Goal: Transaction & Acquisition: Obtain resource

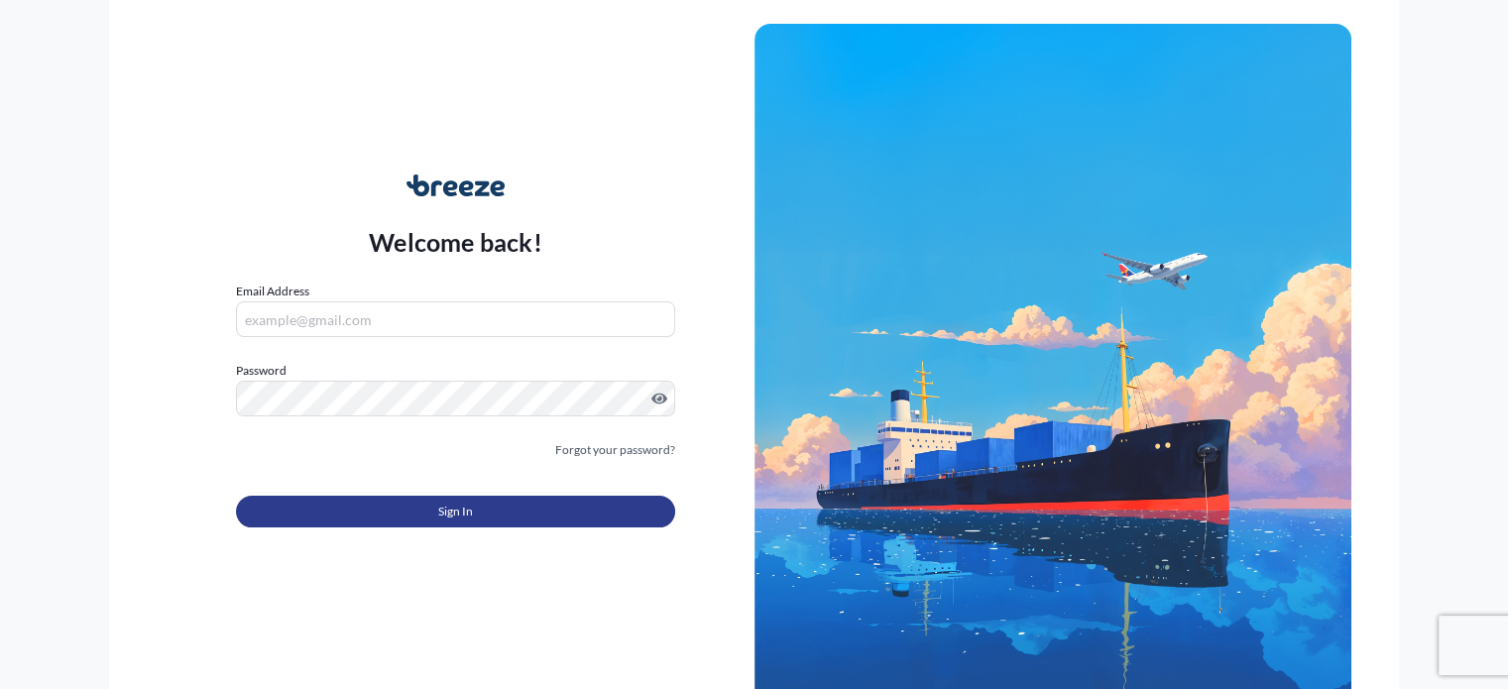
type input "[EMAIL_ADDRESS][DOMAIN_NAME]"
click at [459, 518] on span "Sign In" at bounding box center [455, 512] width 35 height 20
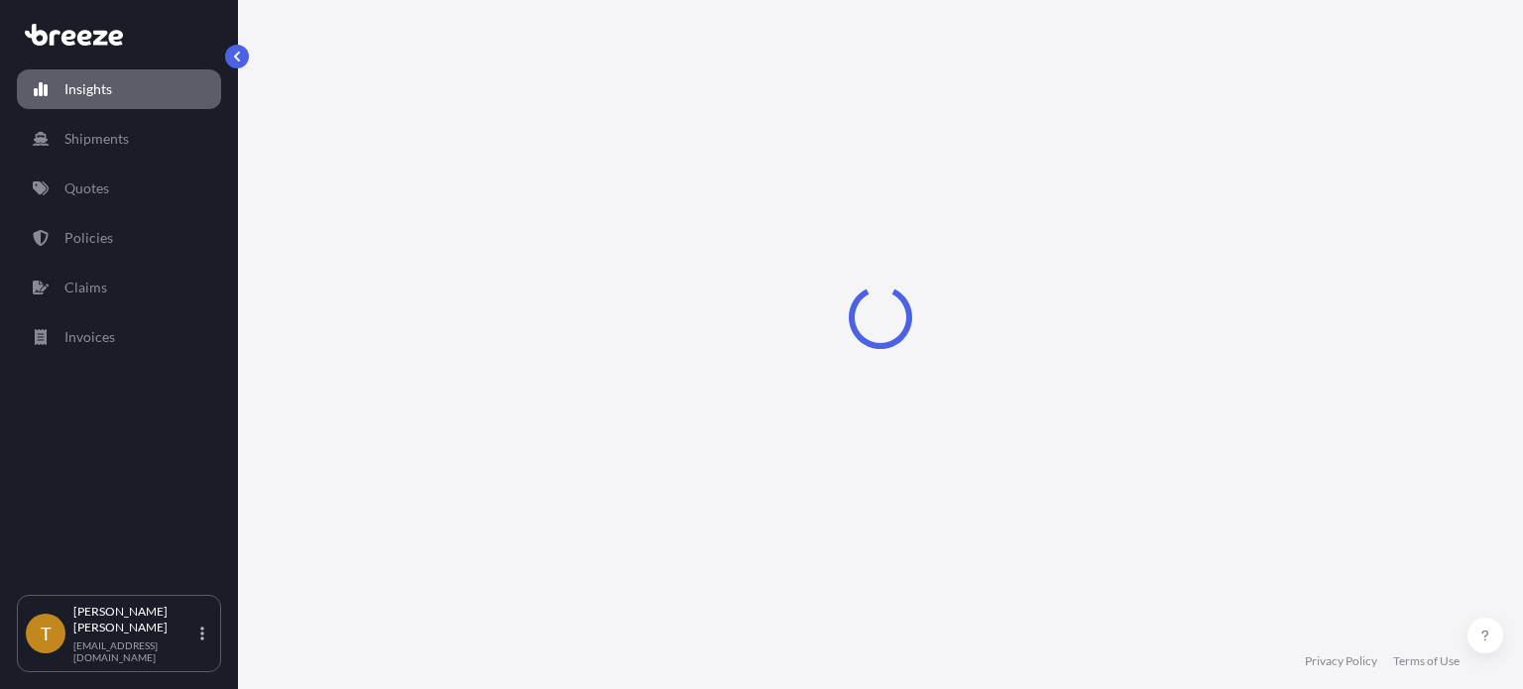
select select "2025"
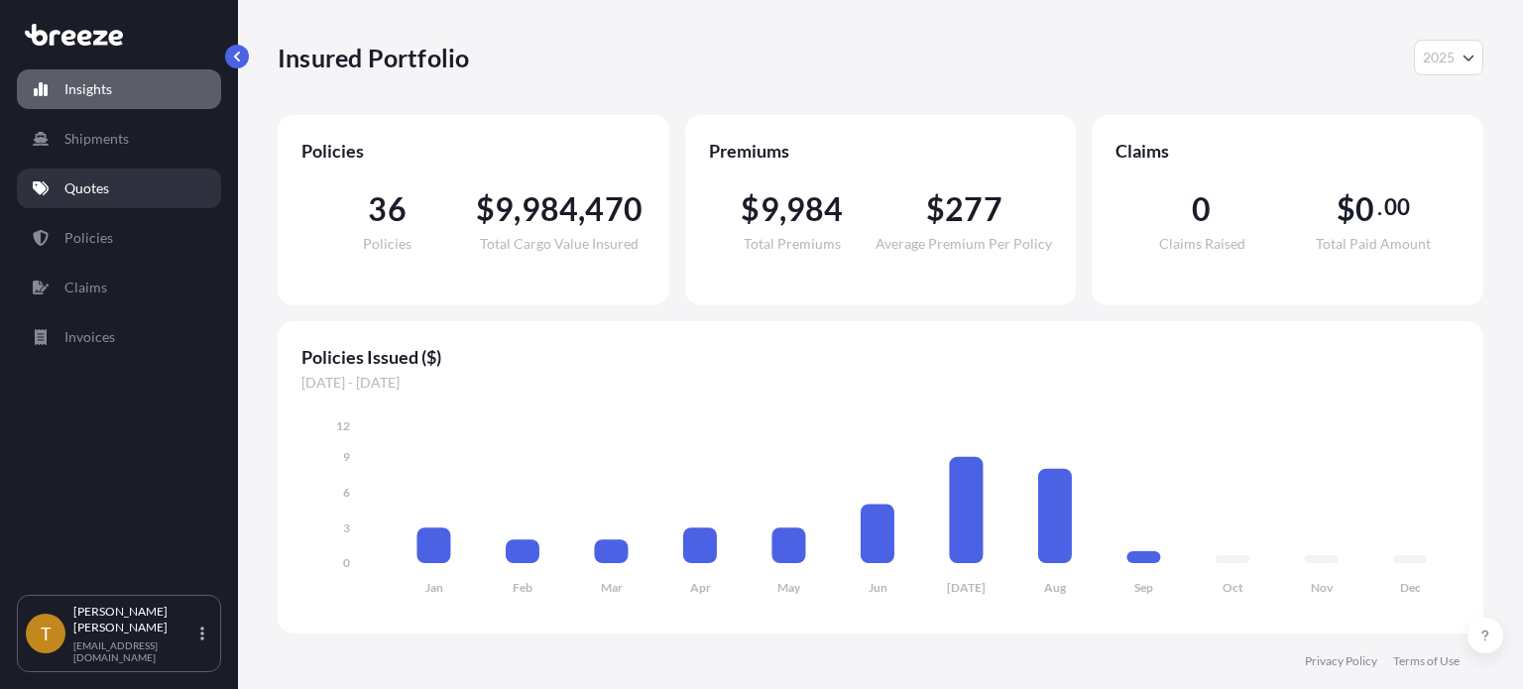
click at [112, 187] on link "Quotes" at bounding box center [119, 189] width 204 height 40
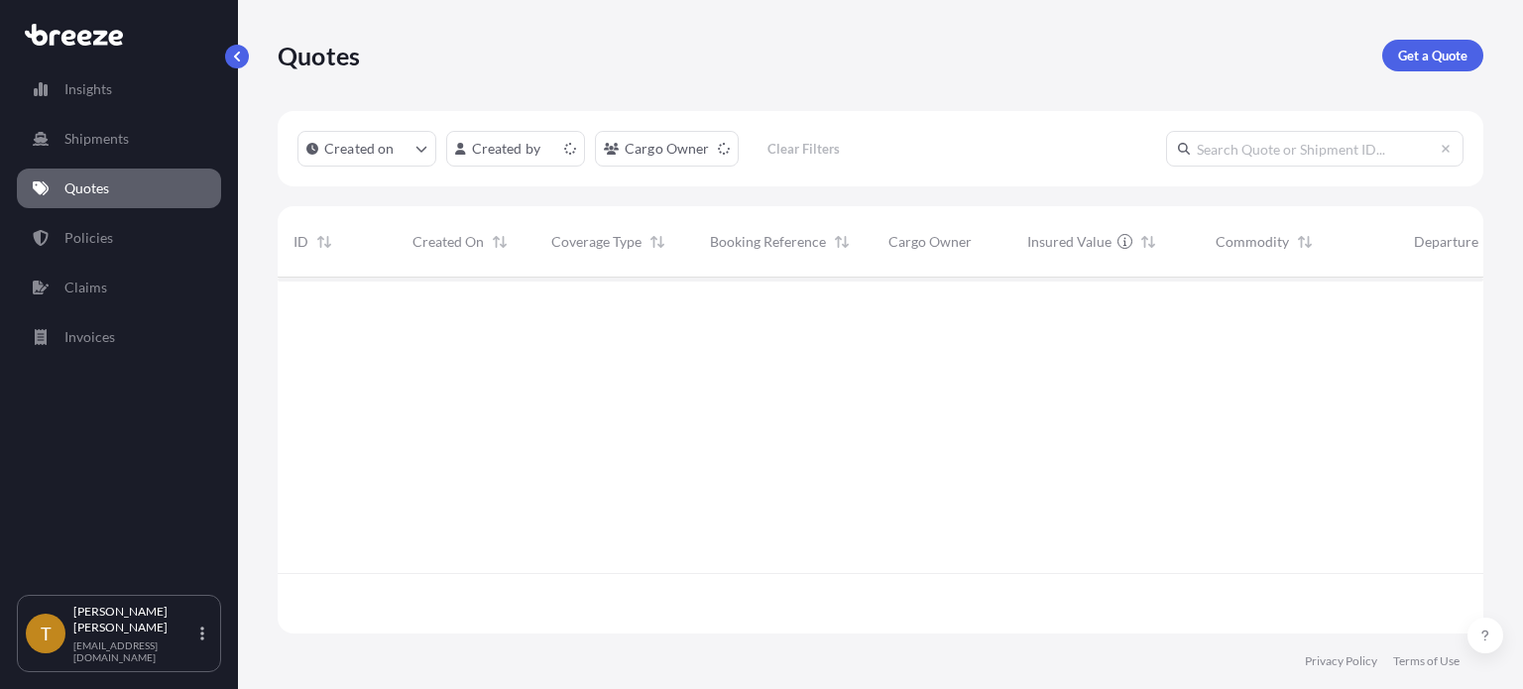
scroll to position [352, 1190]
click at [1440, 55] on p "Get a Quote" at bounding box center [1432, 56] width 69 height 20
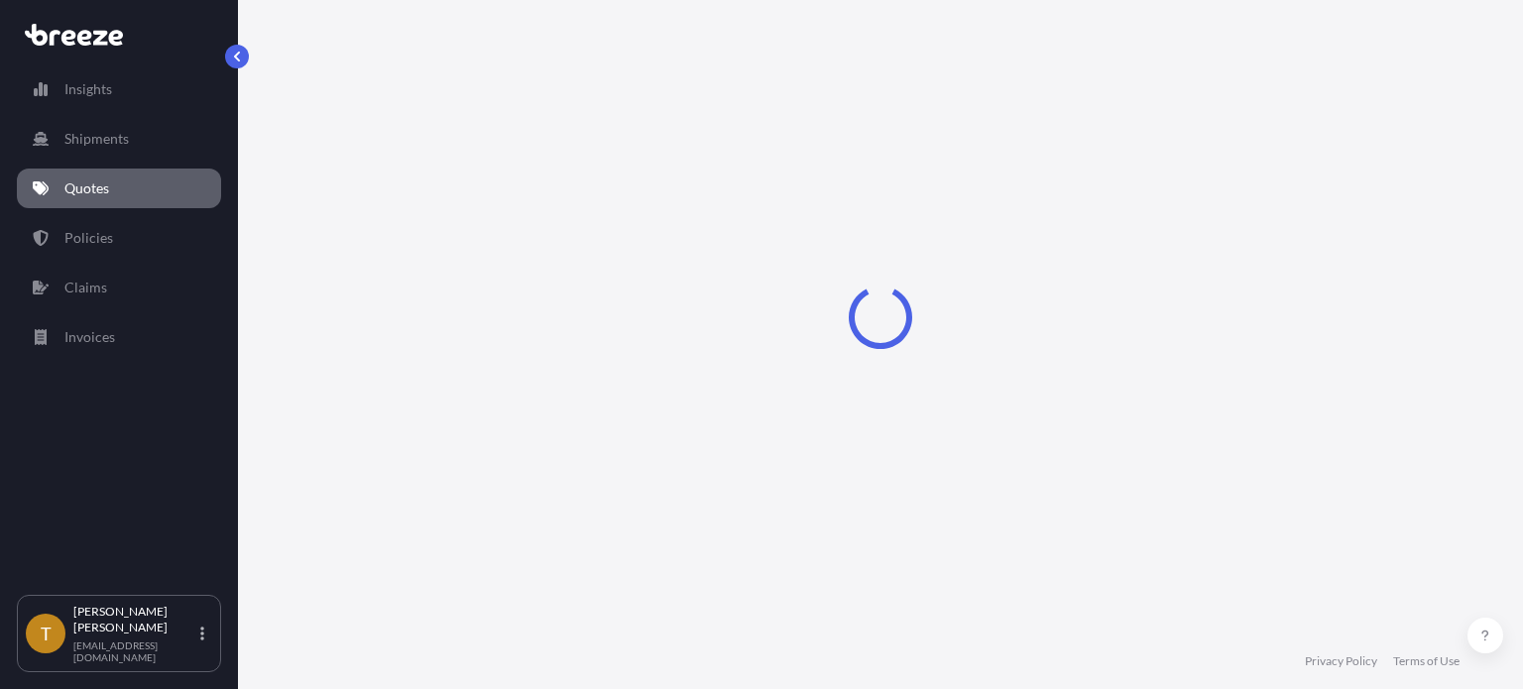
select select "Sea"
select select "1"
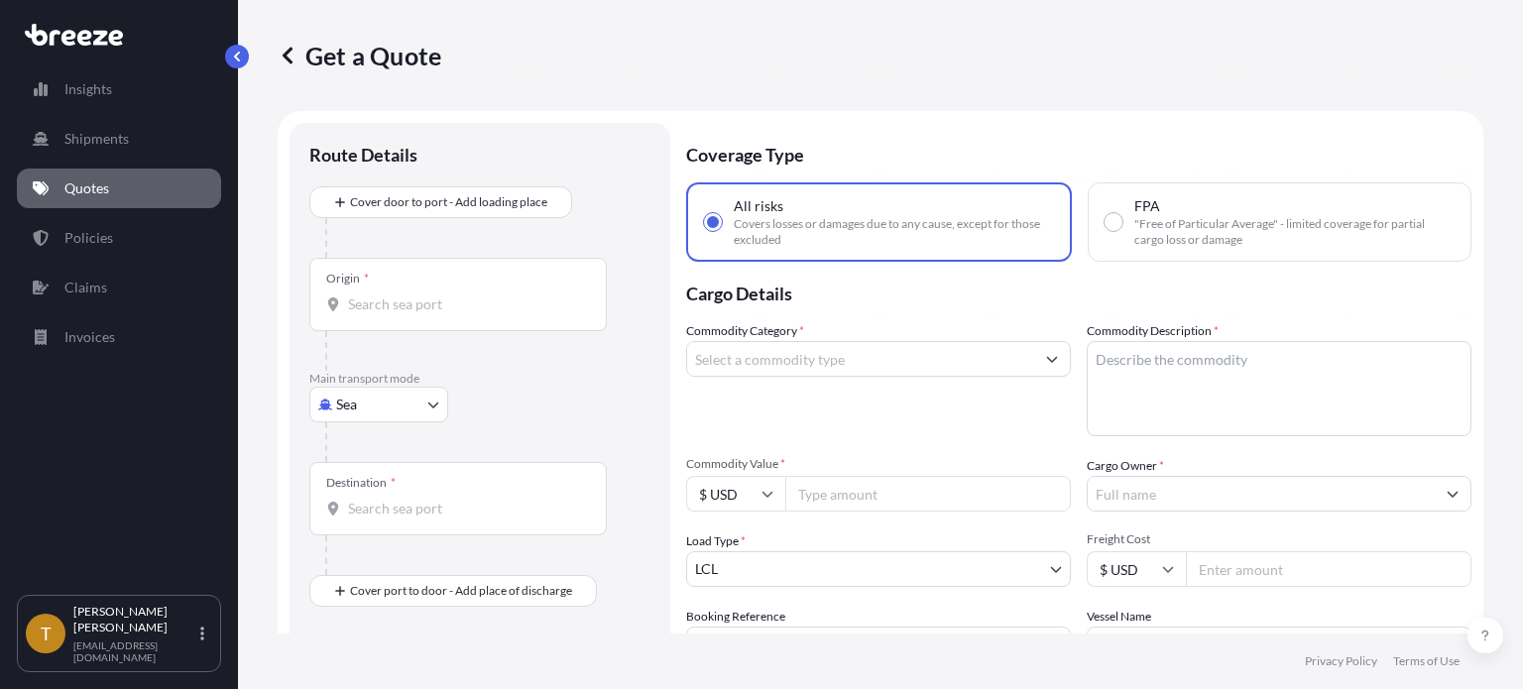
scroll to position [32, 0]
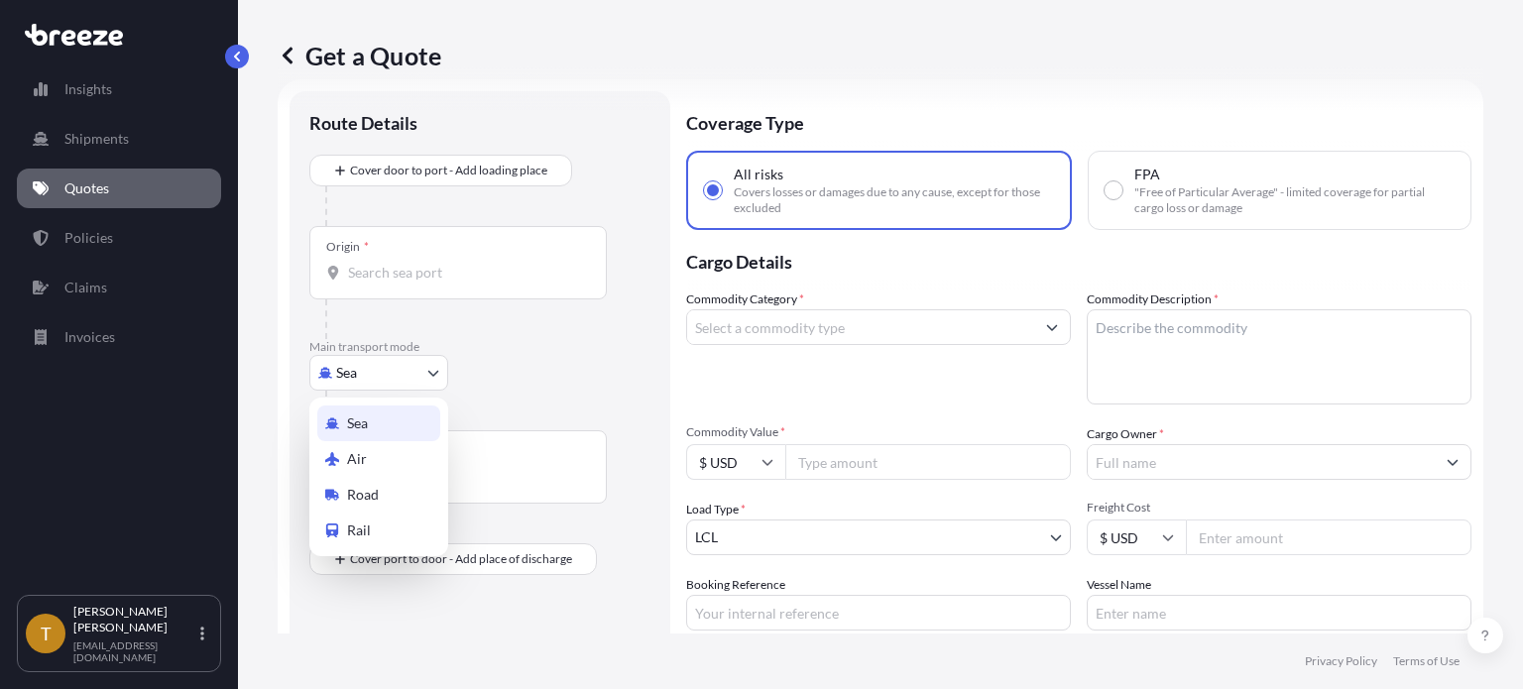
click at [434, 370] on body "Insights Shipments Quotes Policies Claims Invoices T [PERSON_NAME] [EMAIL_ADDRE…" at bounding box center [761, 419] width 1523 height 838
click at [370, 531] on div "Rail" at bounding box center [378, 531] width 123 height 36
select select "Rail"
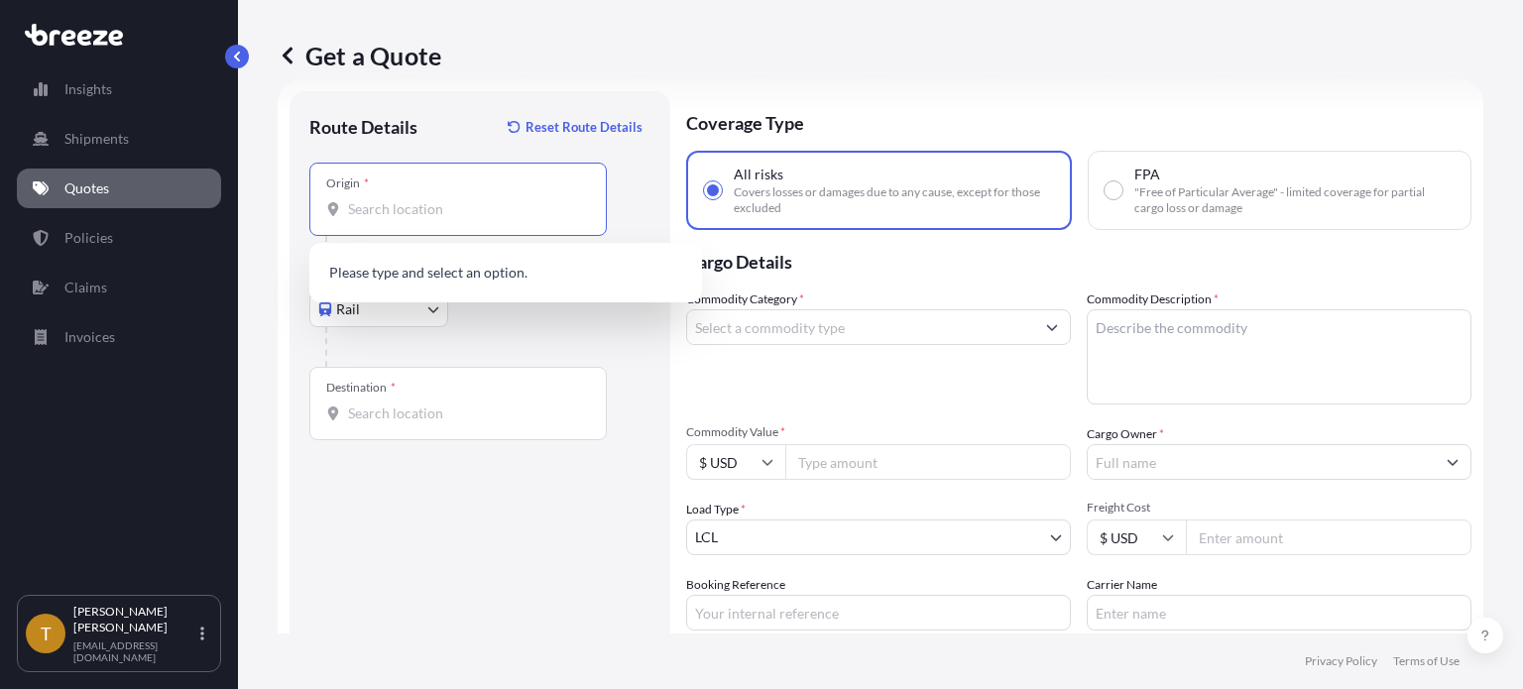
click at [474, 201] on input "Origin *" at bounding box center [465, 209] width 234 height 20
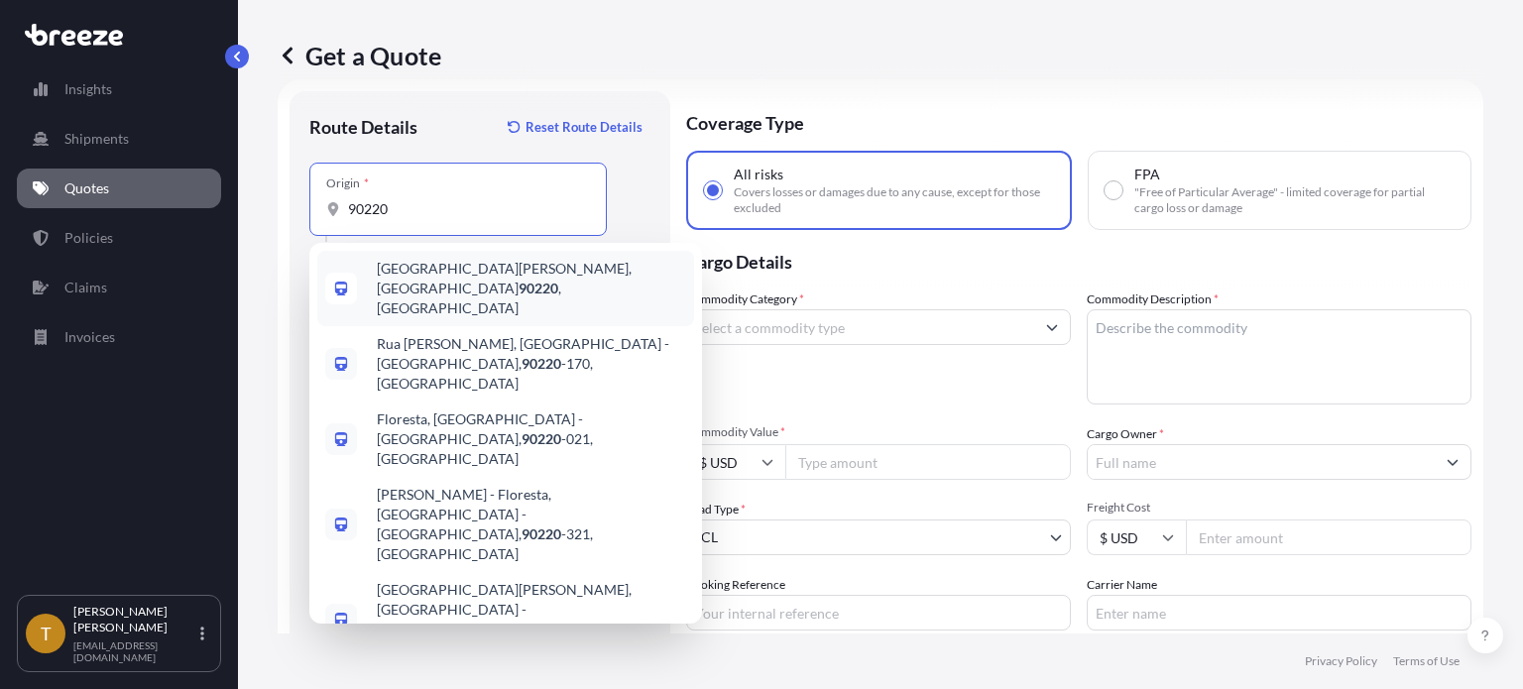
click at [417, 270] on span "[GEOGRAPHIC_DATA][PERSON_NAME] , [GEOGRAPHIC_DATA]" at bounding box center [531, 289] width 309 height 60
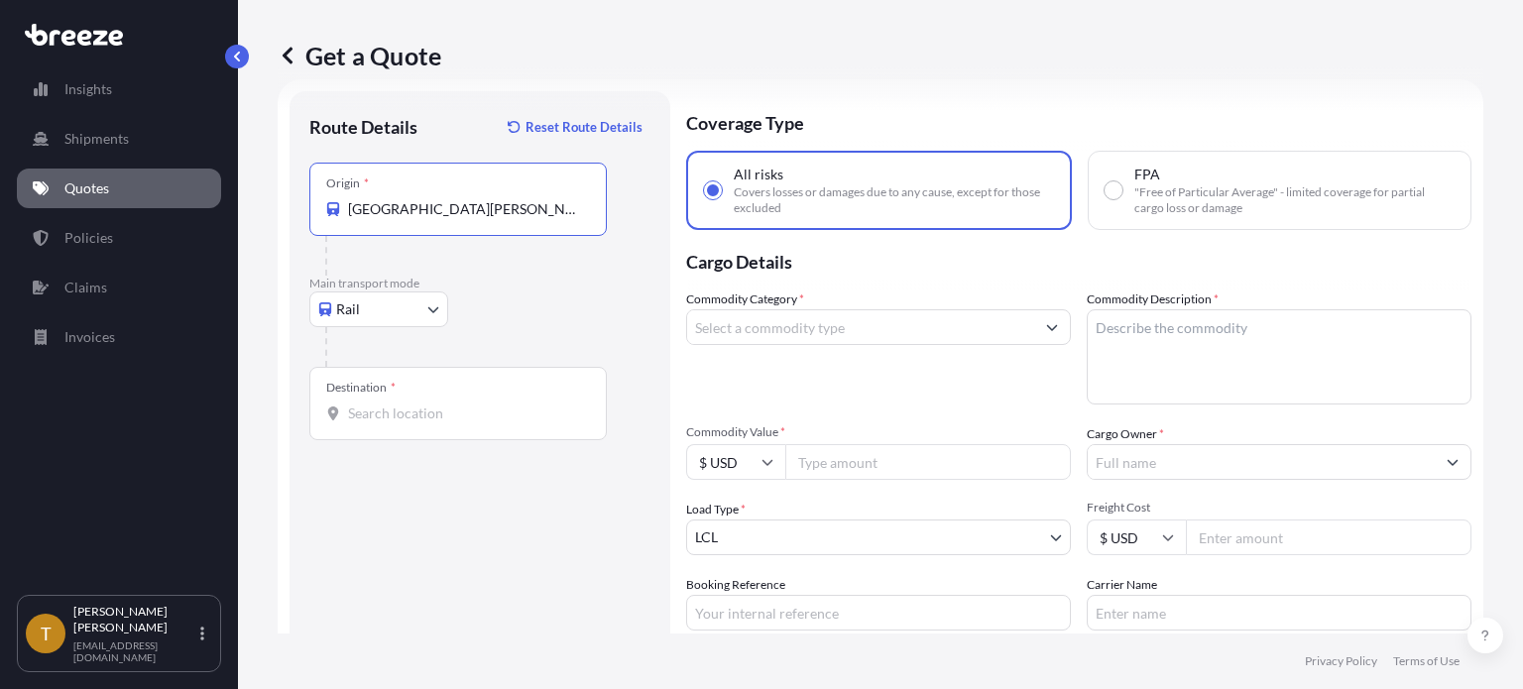
type input "[GEOGRAPHIC_DATA][PERSON_NAME], [GEOGRAPHIC_DATA]"
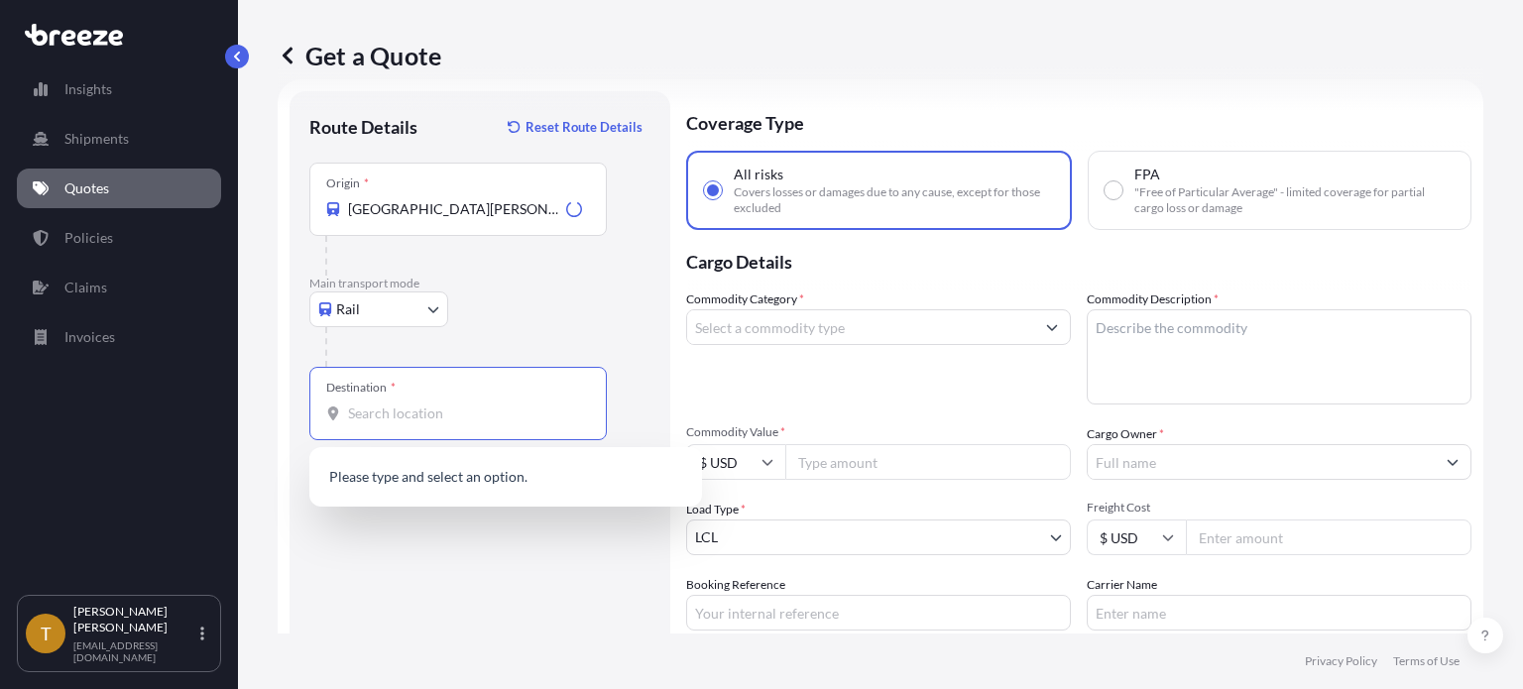
click at [438, 416] on input "Destination *" at bounding box center [465, 414] width 234 height 20
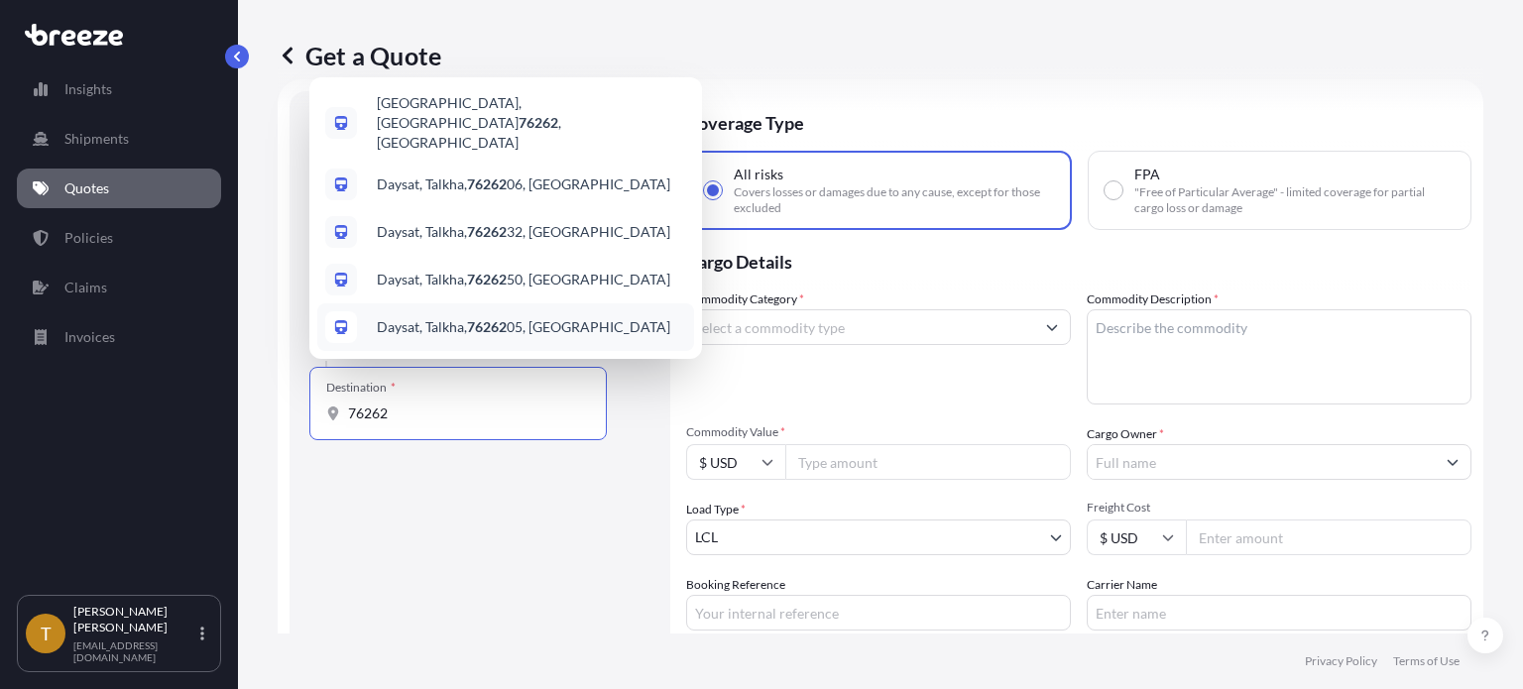
click at [348, 407] on input "76262" at bounding box center [465, 414] width 234 height 20
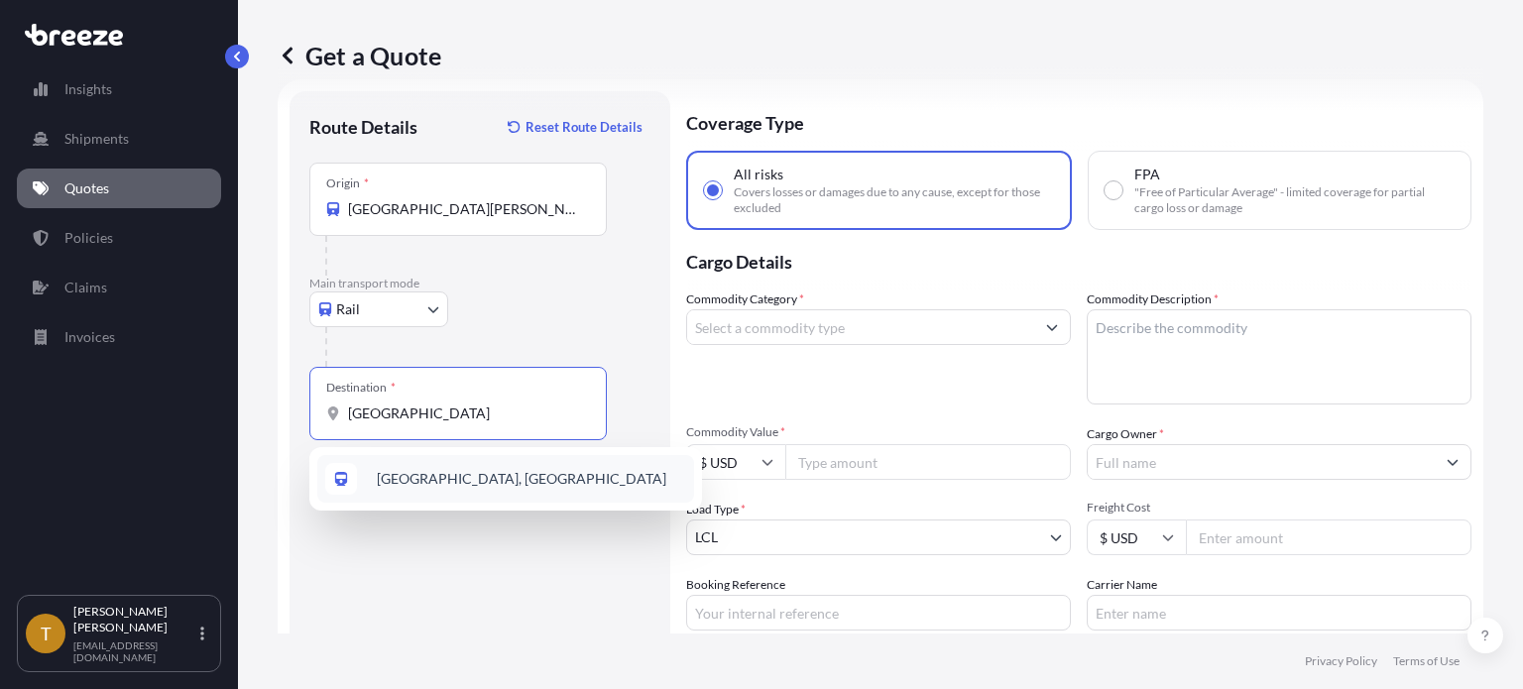
click at [405, 479] on span "[GEOGRAPHIC_DATA], [GEOGRAPHIC_DATA]" at bounding box center [522, 479] width 290 height 20
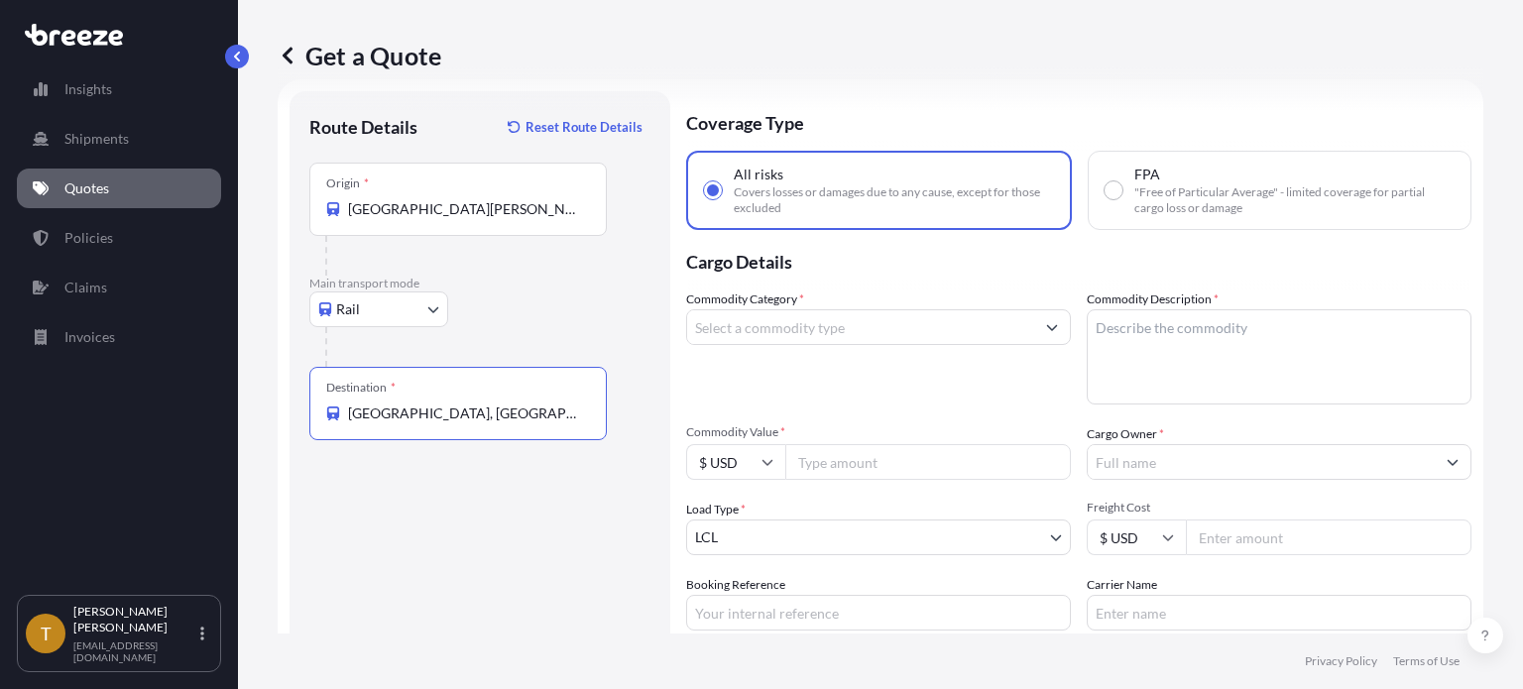
type input "[GEOGRAPHIC_DATA], [GEOGRAPHIC_DATA]"
click at [762, 333] on input "Commodity Category *" at bounding box center [860, 327] width 347 height 36
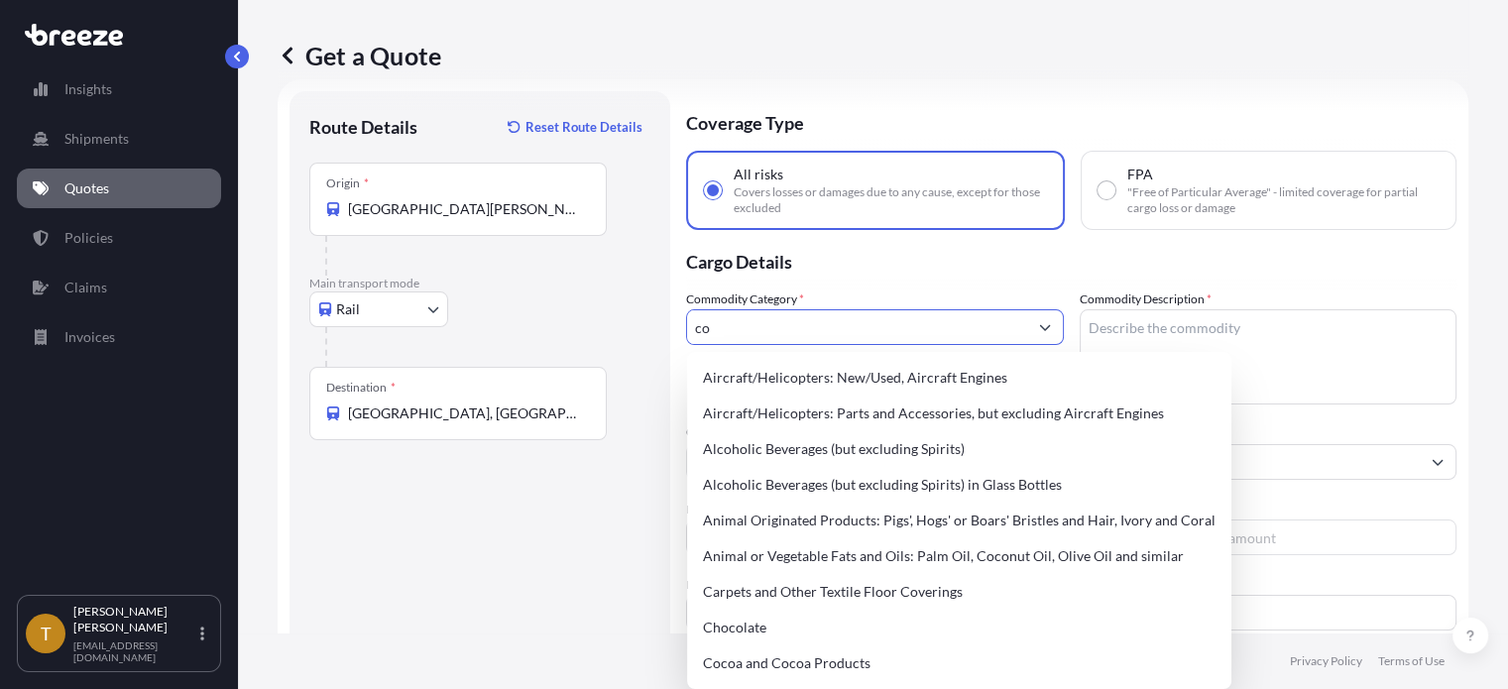
type input "c"
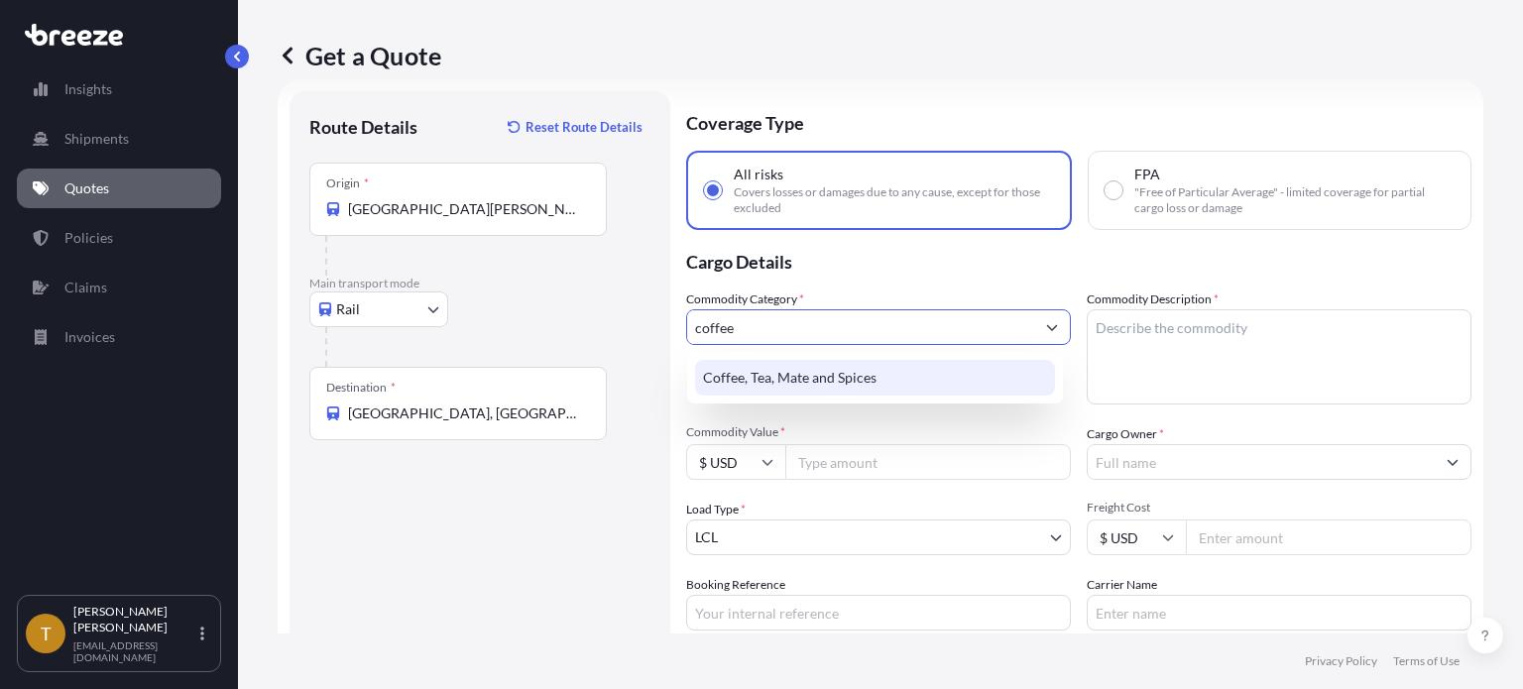
click at [795, 377] on div "Coffee, Tea, Mate and Spices" at bounding box center [875, 378] width 360 height 36
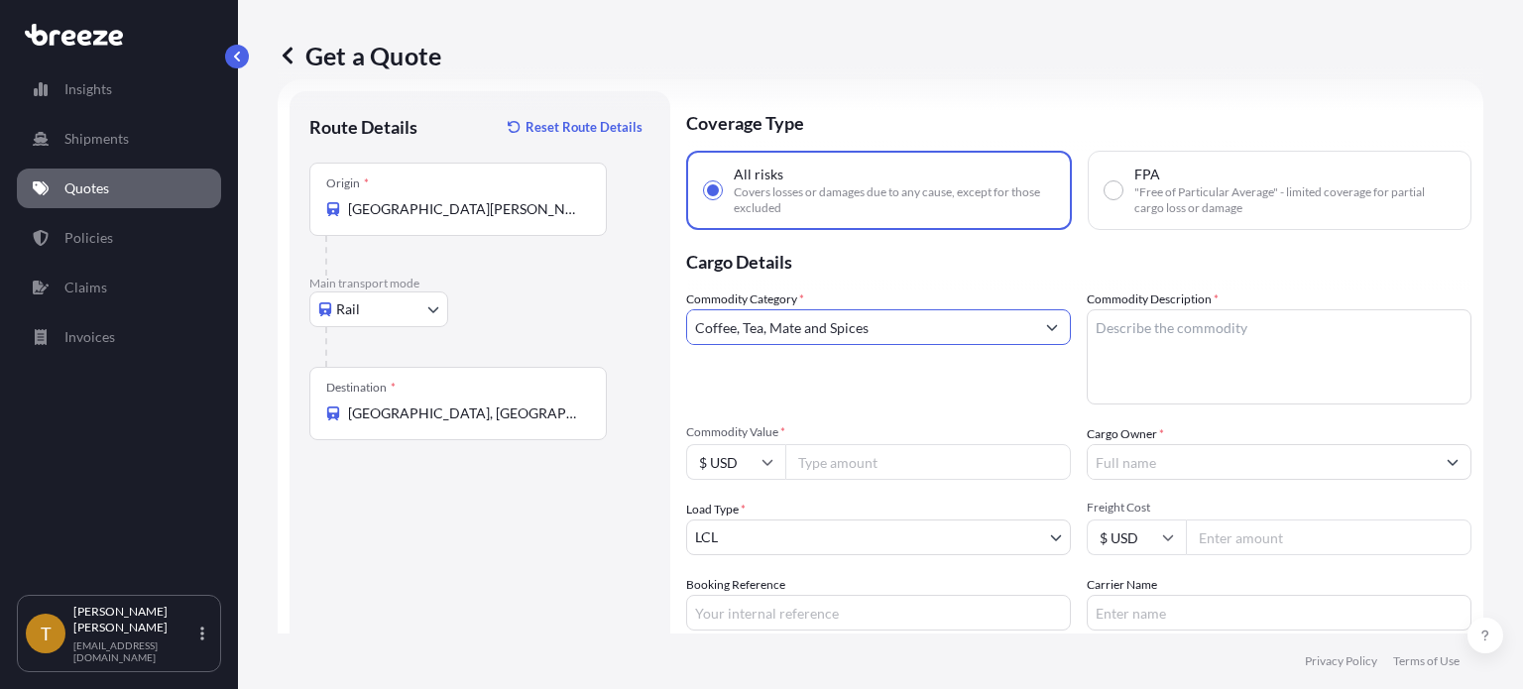
type input "Coffee, Tea, Mate and Spices"
click at [1119, 332] on textarea "Commodity Description *" at bounding box center [1279, 356] width 385 height 95
type textarea "Green bean coffee"
click at [861, 471] on input "Commodity Value *" at bounding box center [928, 462] width 286 height 36
type input "160510.00"
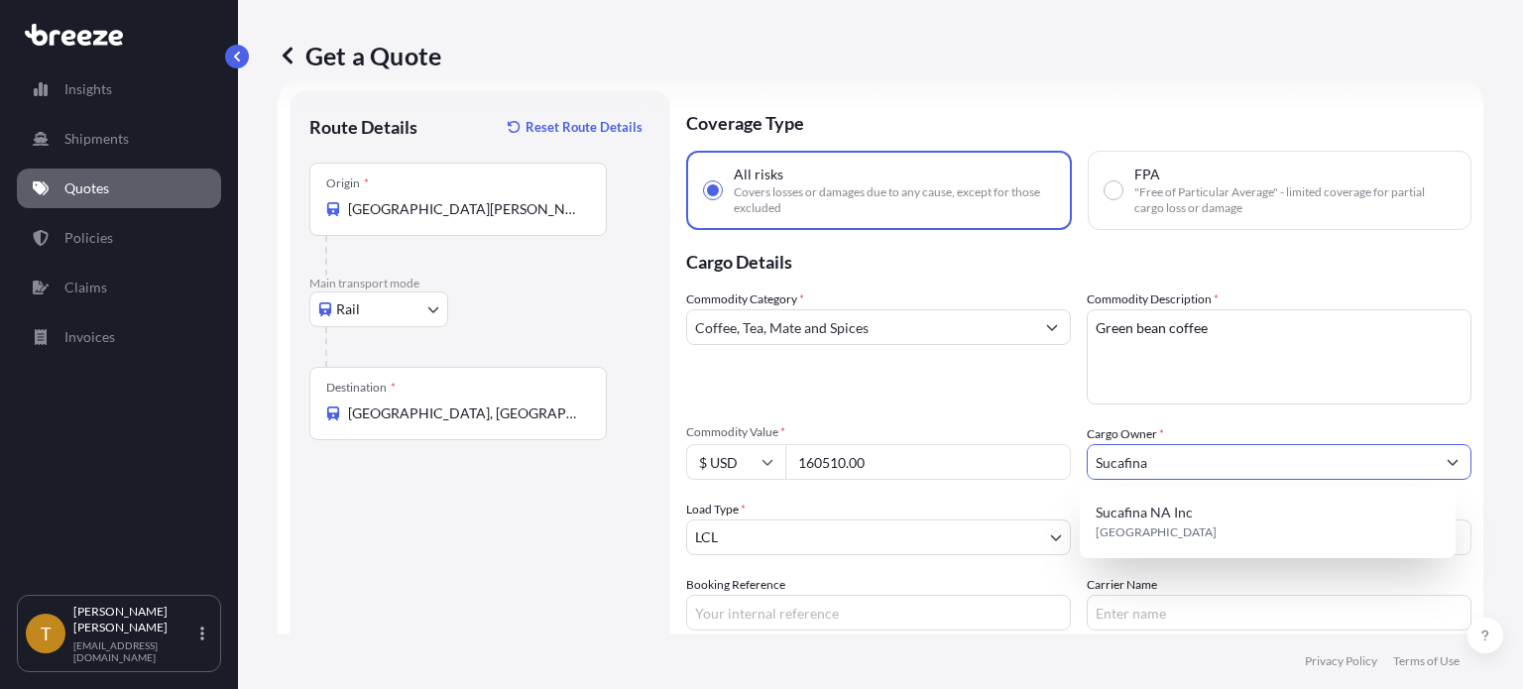
click at [1158, 523] on span "[GEOGRAPHIC_DATA]" at bounding box center [1156, 533] width 121 height 20
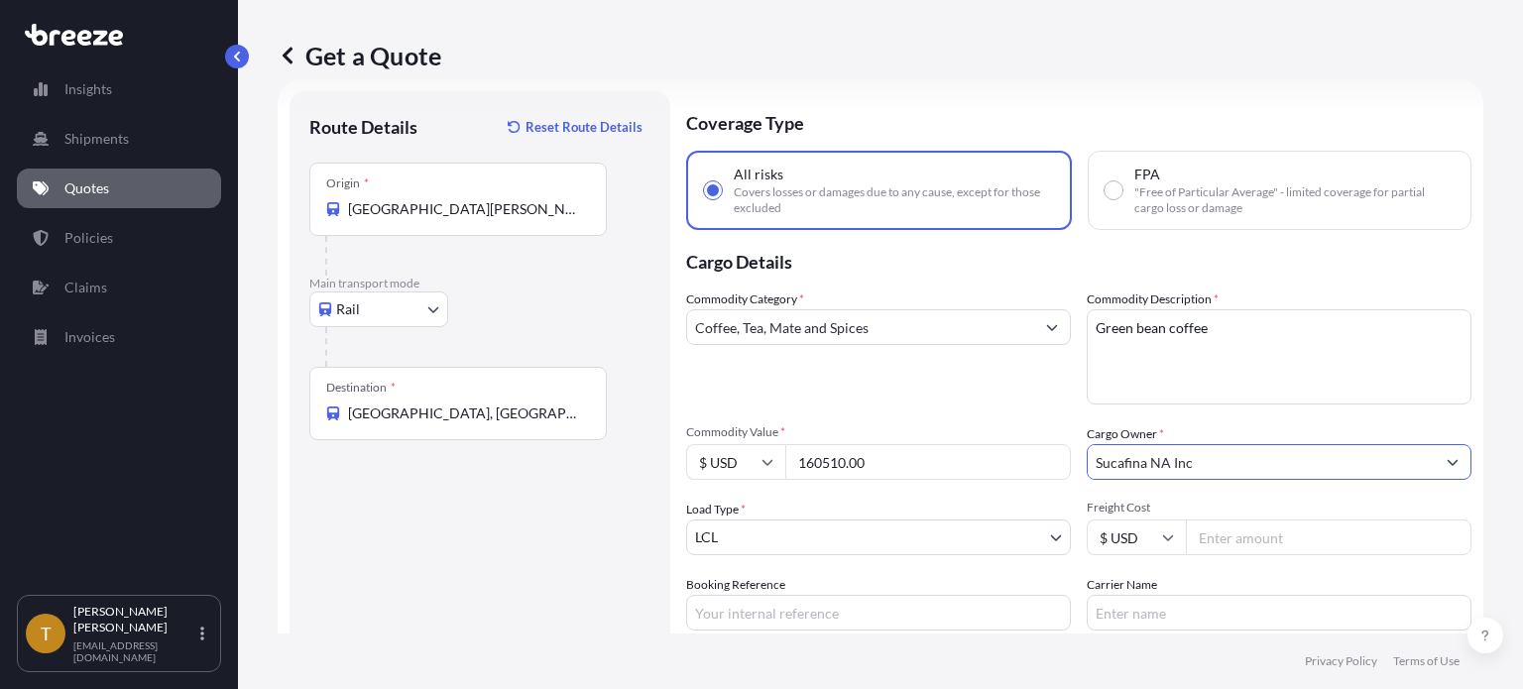
type input "Sucafina NA Inc"
click at [730, 545] on body "6 options available. 0 options available. 1 option available. Insights Shipment…" at bounding box center [761, 419] width 1523 height 838
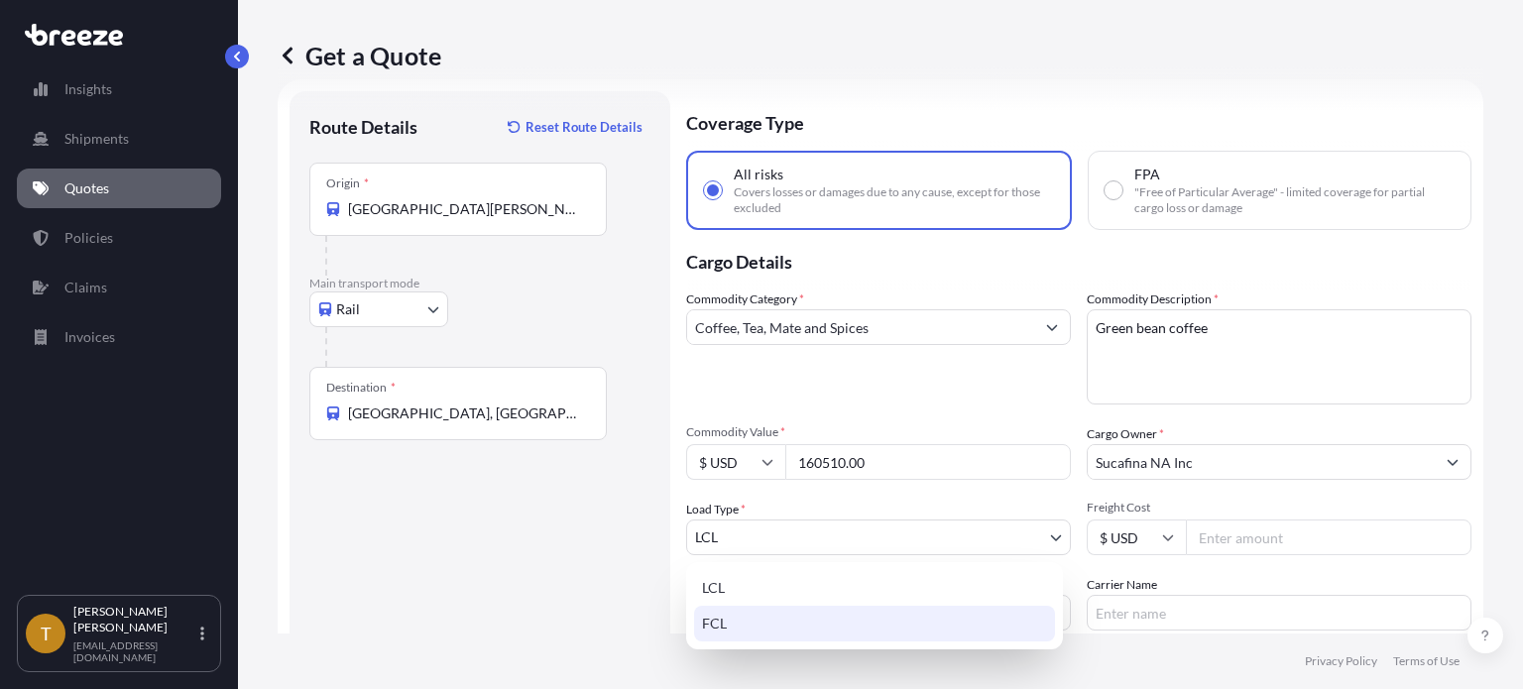
click at [714, 618] on div "FCL" at bounding box center [874, 624] width 361 height 36
select select "2"
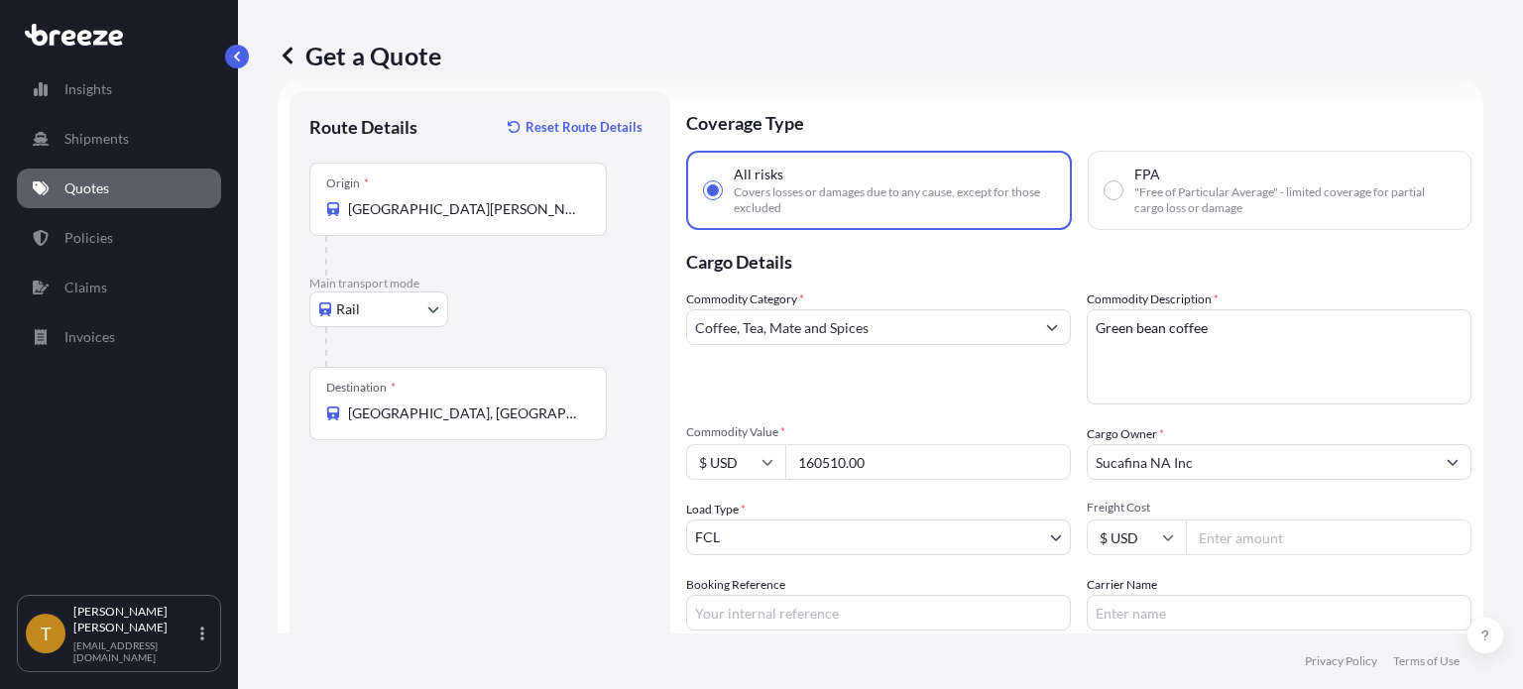
click at [1212, 537] on input "Freight Cost" at bounding box center [1329, 538] width 286 height 36
type input "2900"
click at [837, 617] on input "Booking Reference" at bounding box center [878, 613] width 385 height 36
type input "CA to [GEOGRAPHIC_DATA]"
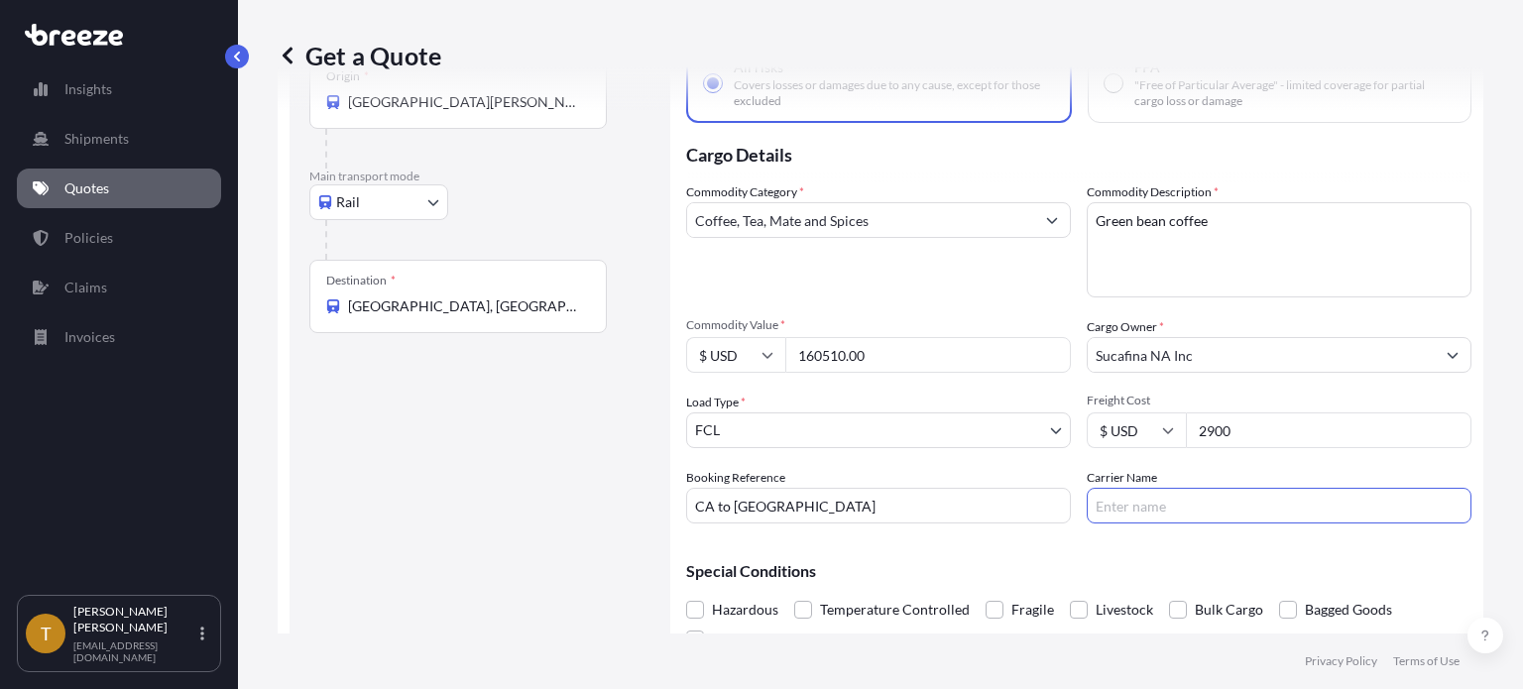
scroll to position [210, 0]
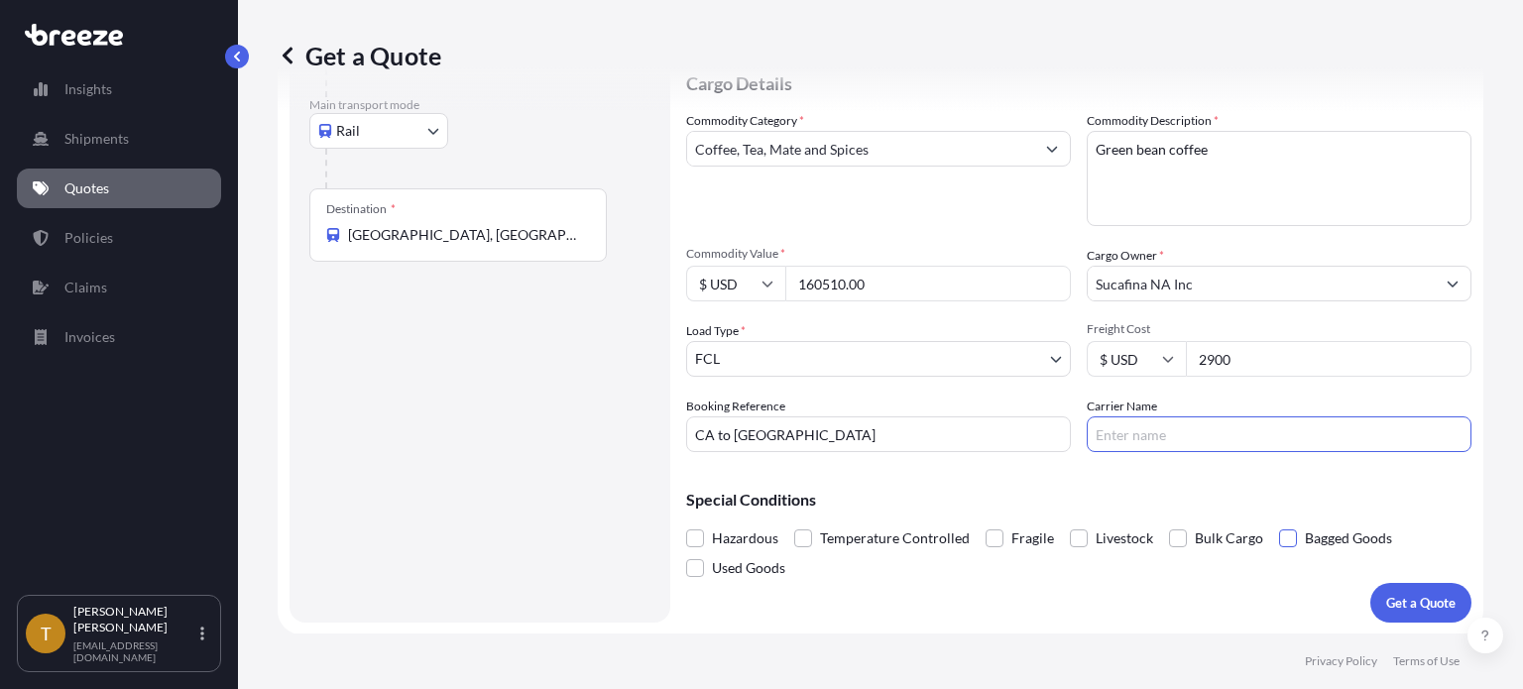
click at [1279, 542] on span at bounding box center [1288, 539] width 18 height 18
click at [1279, 524] on input "Bagged Goods" at bounding box center [1279, 524] width 0 height 0
click at [1128, 439] on input "Carrier Name" at bounding box center [1279, 435] width 385 height 36
click at [1133, 439] on input "Loup" at bounding box center [1279, 435] width 385 height 36
type input "Loup Intermodal"
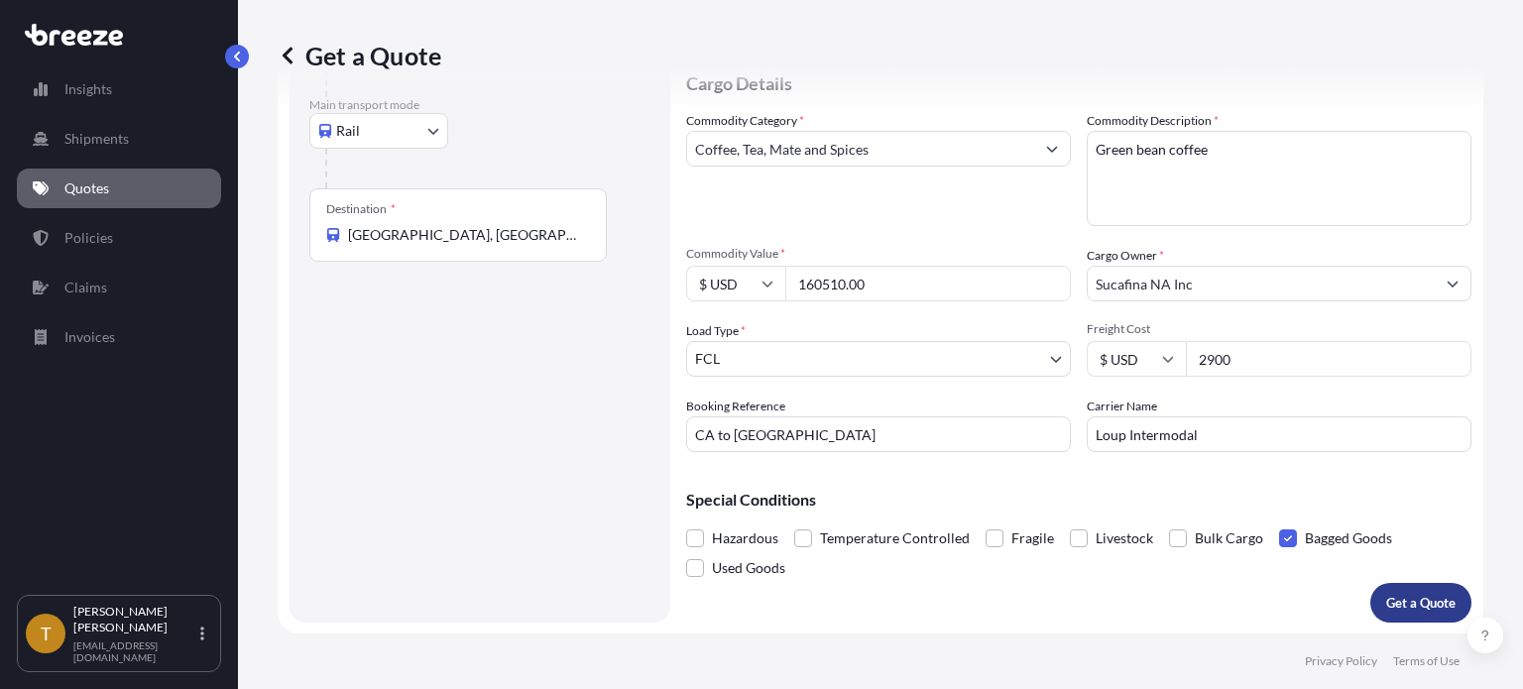
click at [1404, 596] on p "Get a Quote" at bounding box center [1420, 603] width 69 height 20
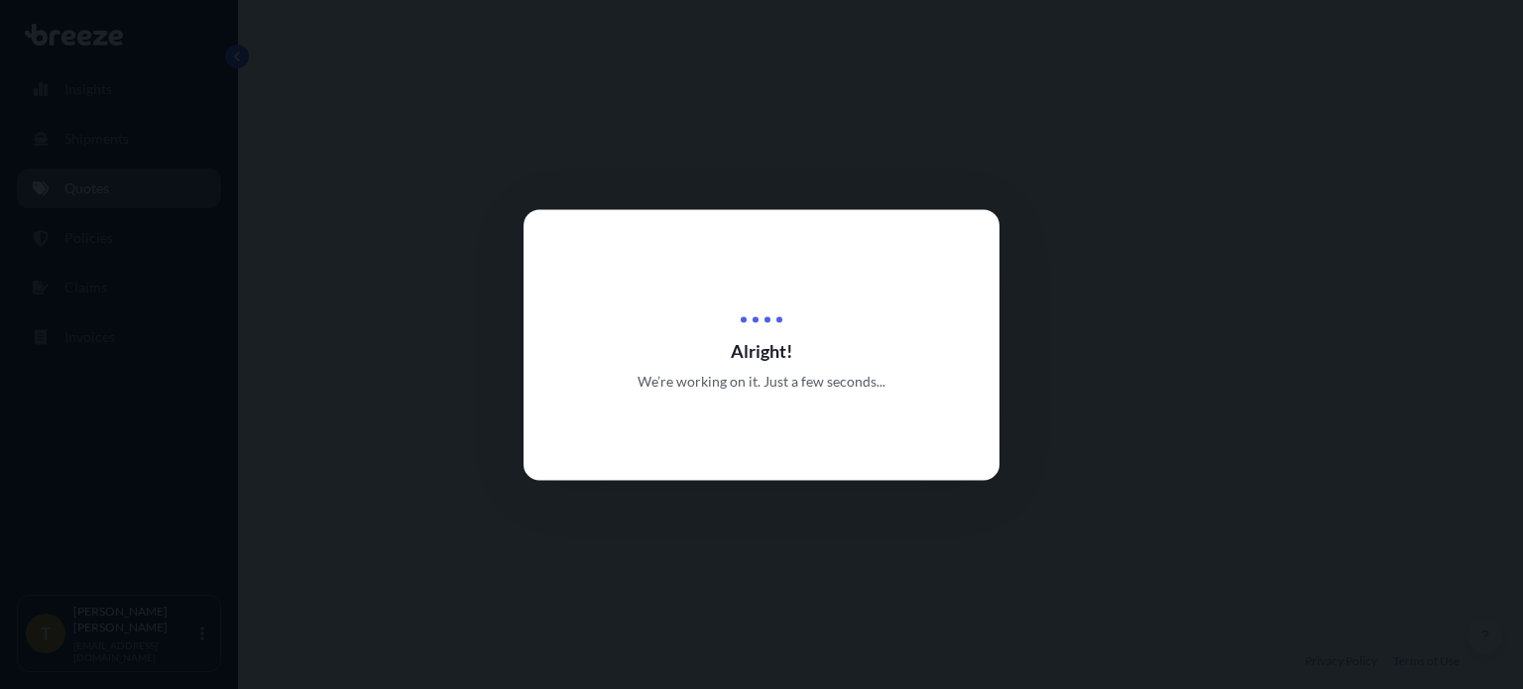
select select "Rail"
select select "2"
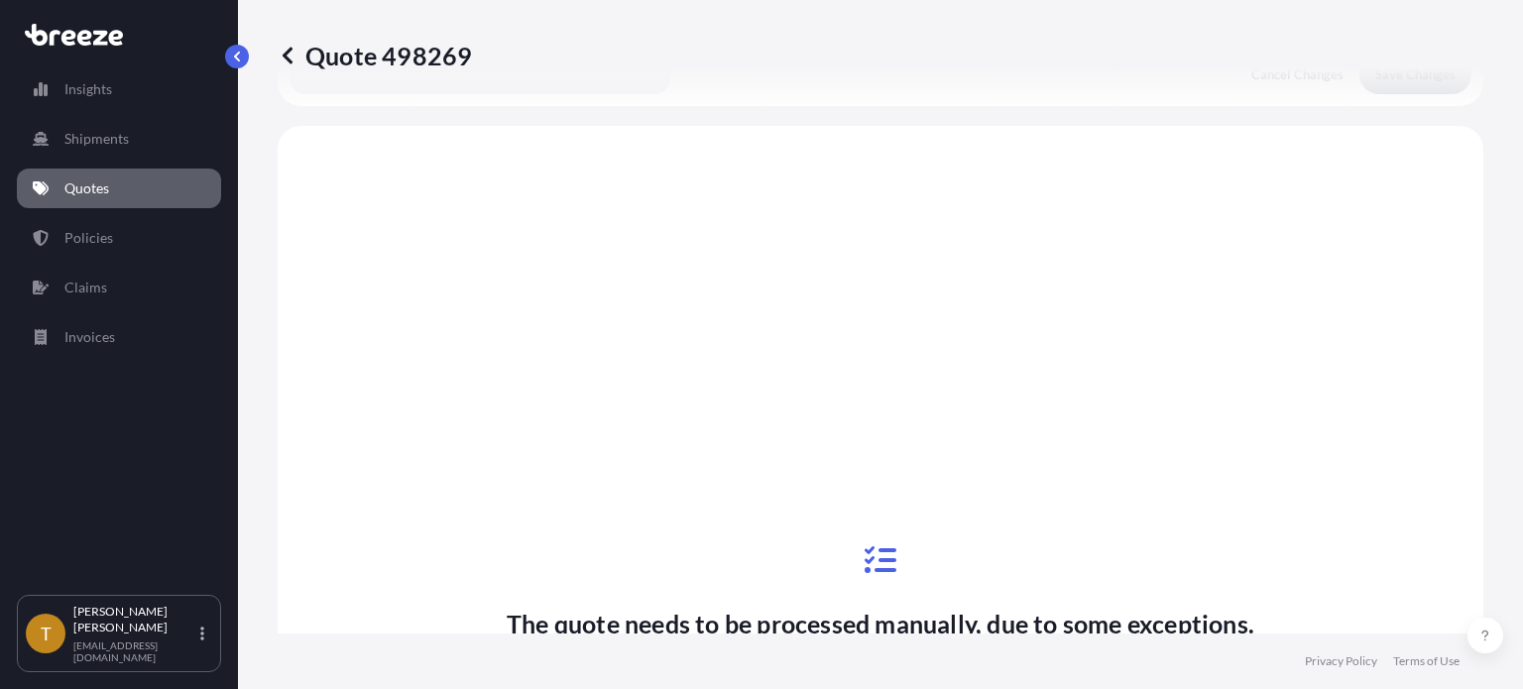
scroll to position [765, 0]
